Goal: Task Accomplishment & Management: Use online tool/utility

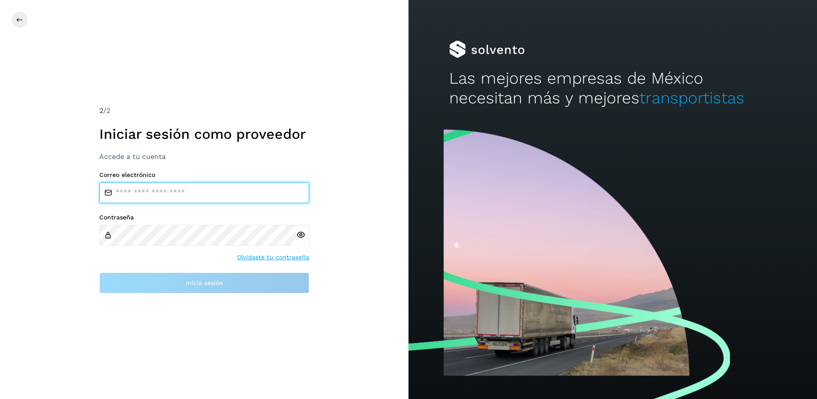
click at [209, 191] on input "email" at bounding box center [204, 192] width 210 height 21
type input "**********"
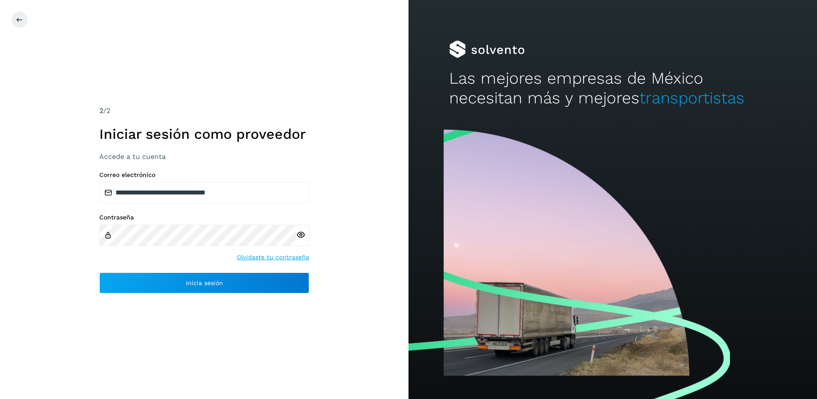
click at [303, 233] on icon at bounding box center [300, 234] width 9 height 9
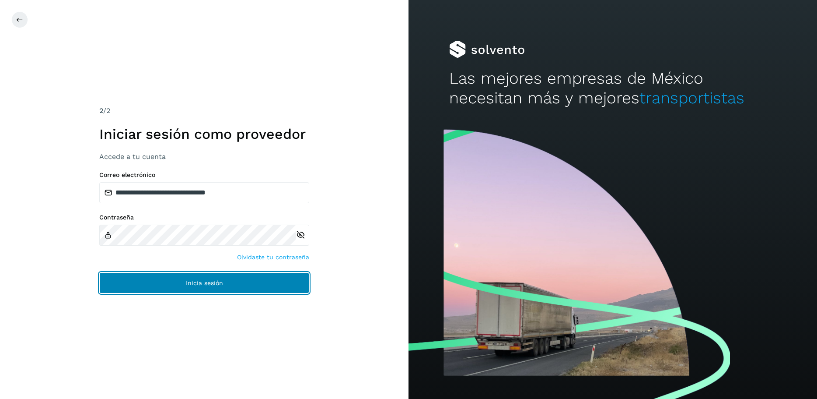
drag, startPoint x: 186, startPoint y: 285, endPoint x: 188, endPoint y: 293, distance: 8.2
click at [186, 285] on span "Inicia sesión" at bounding box center [204, 283] width 37 height 6
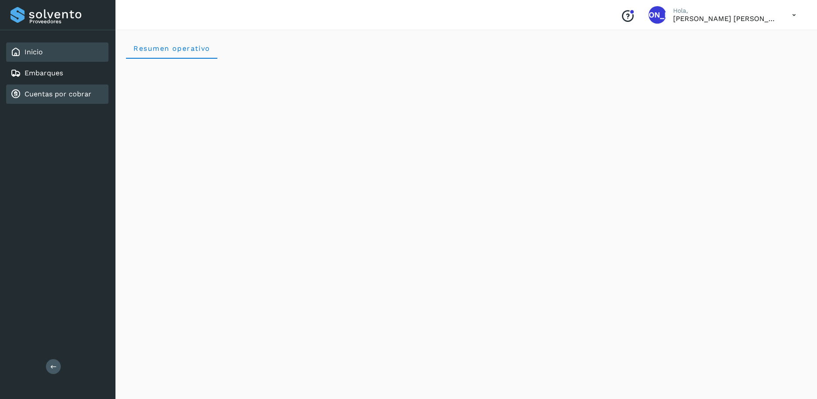
click at [54, 95] on link "Cuentas por cobrar" at bounding box center [58, 94] width 67 height 8
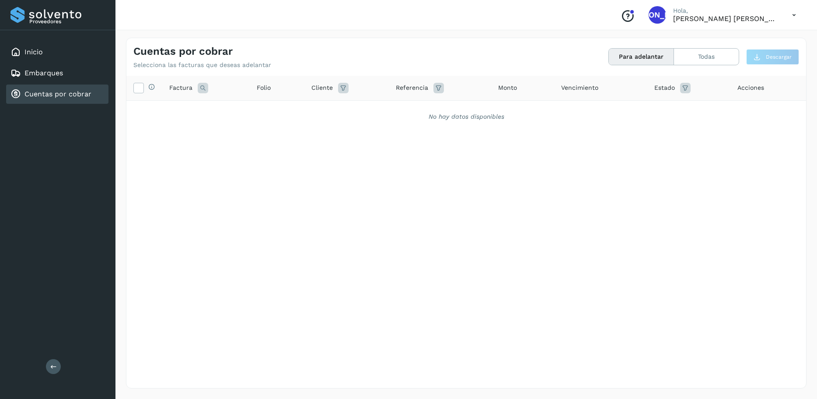
click at [687, 88] on icon at bounding box center [686, 88] width 11 height 11
click at [785, 116] on div "Cancelar Filtrar" at bounding box center [743, 121] width 108 height 37
click at [785, 112] on icon at bounding box center [787, 109] width 9 height 9
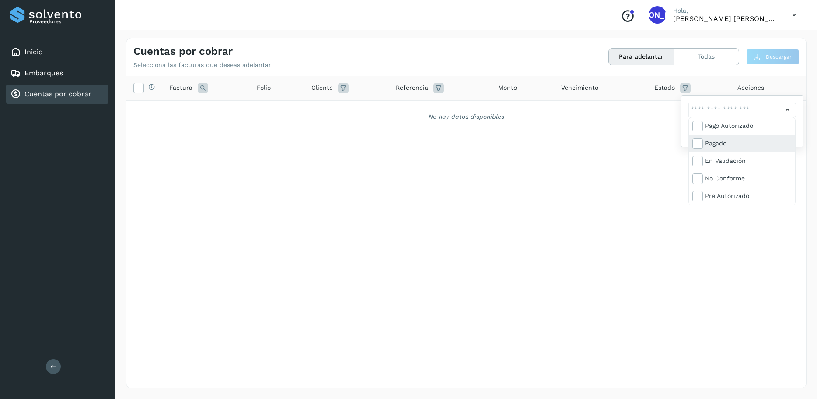
click at [759, 147] on div "Pagado" at bounding box center [748, 143] width 87 height 10
type input "**********"
click at [649, 133] on div at bounding box center [408, 199] width 817 height 399
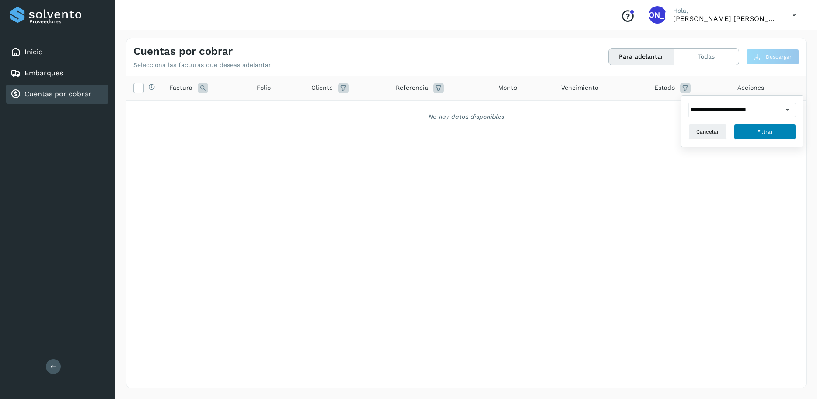
click at [771, 132] on span "Filtrar" at bounding box center [766, 132] width 16 height 8
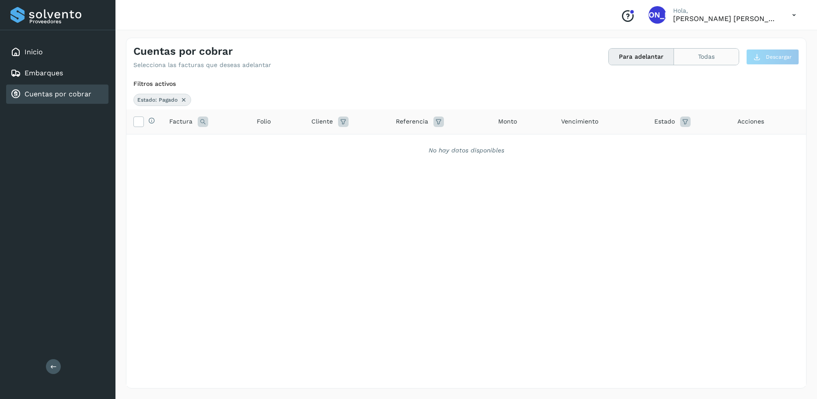
click at [705, 59] on button "Todas" at bounding box center [706, 57] width 65 height 16
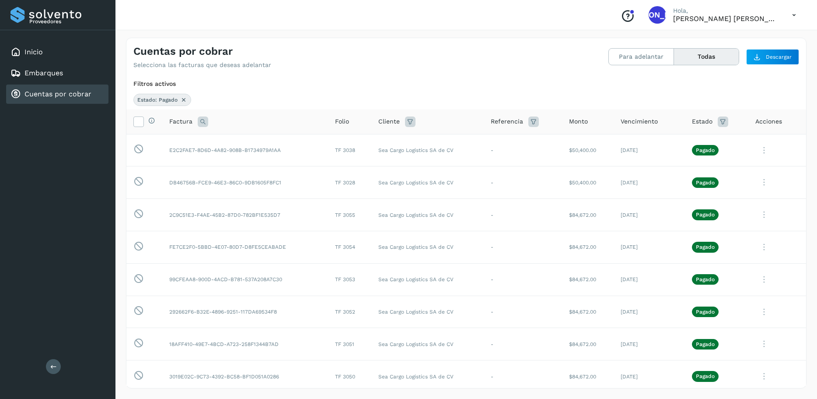
click at [646, 123] on span "Vencimiento" at bounding box center [639, 121] width 37 height 9
click at [531, 123] on icon at bounding box center [534, 121] width 11 height 11
click at [595, 147] on input "text" at bounding box center [591, 144] width 108 height 14
click at [593, 144] on input "text" at bounding box center [591, 144] width 108 height 14
click at [519, 84] on div "Filtros activos" at bounding box center [466, 83] width 666 height 9
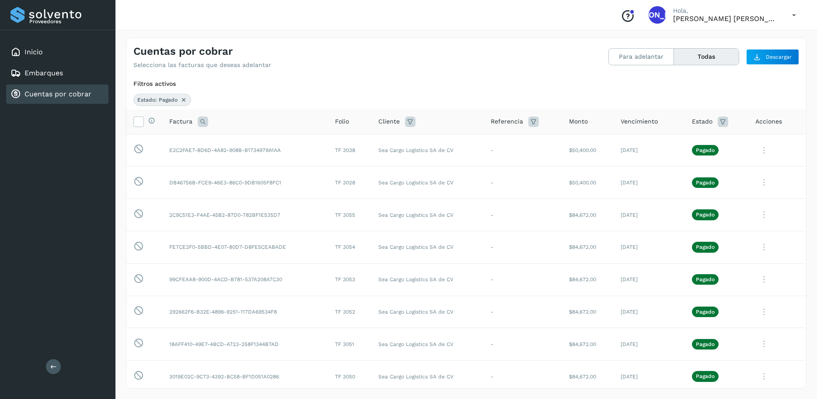
click at [533, 121] on icon at bounding box center [534, 121] width 11 height 11
click at [554, 161] on button "Cancelar" at bounding box center [556, 166] width 39 height 16
click at [778, 57] on span "Descargar" at bounding box center [779, 57] width 26 height 8
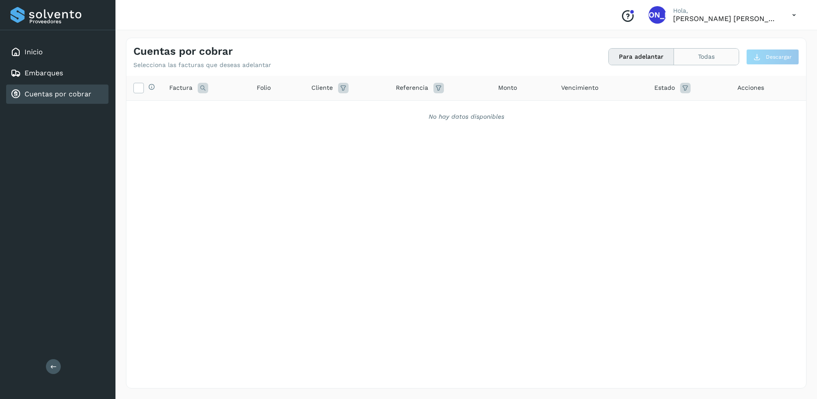
click at [717, 54] on button "Todas" at bounding box center [706, 57] width 65 height 16
